Goal: Task Accomplishment & Management: Use online tool/utility

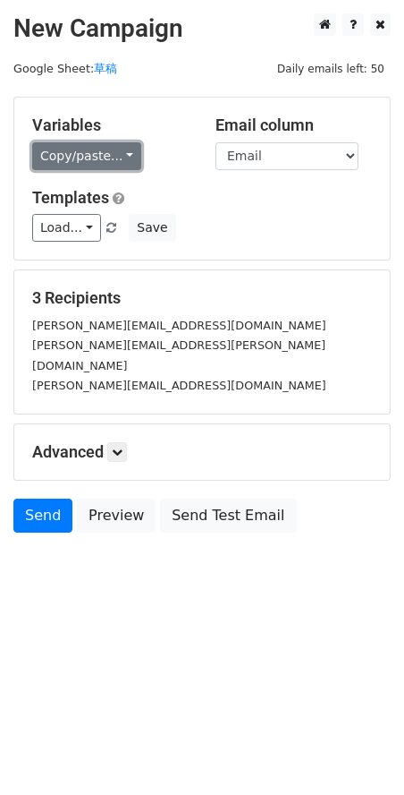
click at [104, 165] on link "Copy/paste..." at bounding box center [86, 156] width 109 height 28
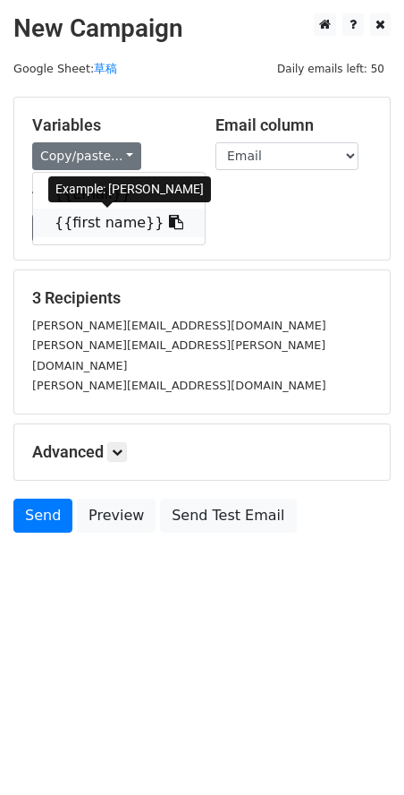
click at [127, 227] on link "{{first name}}" at bounding box center [119, 222] width 172 height 29
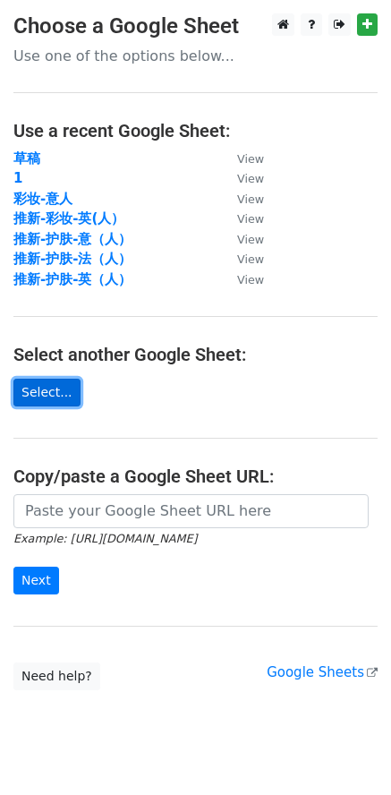
click at [64, 383] on link "Select..." at bounding box center [46, 393] width 67 height 28
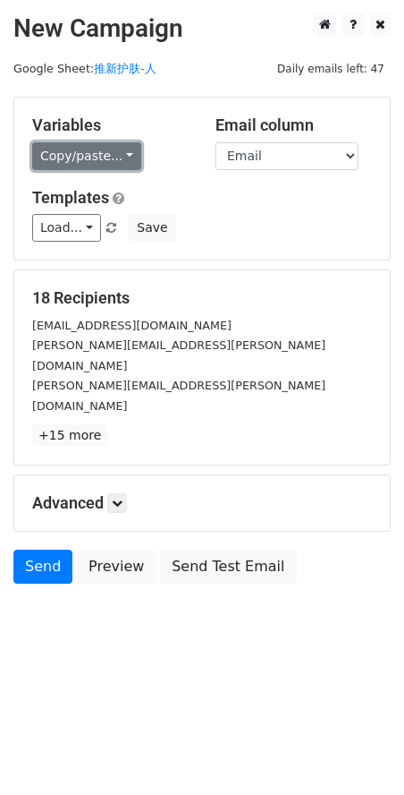
click at [111, 154] on link "Copy/paste..." at bounding box center [86, 156] width 109 height 28
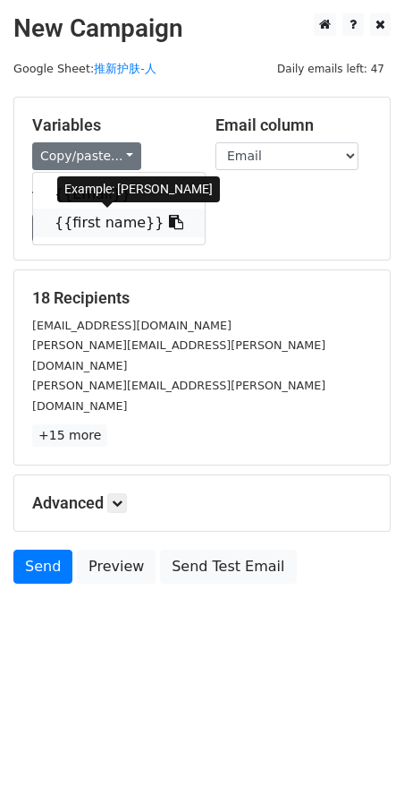
click at [129, 228] on link "{{first name}}" at bounding box center [119, 222] width 172 height 29
